Goal: Navigation & Orientation: Find specific page/section

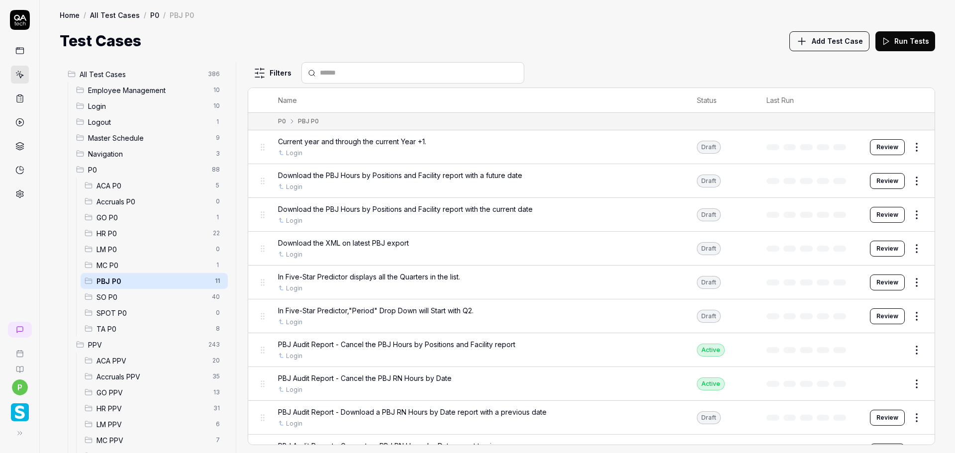
click at [102, 164] on div "P0 88" at bounding box center [150, 170] width 156 height 16
